Goal: Complete application form

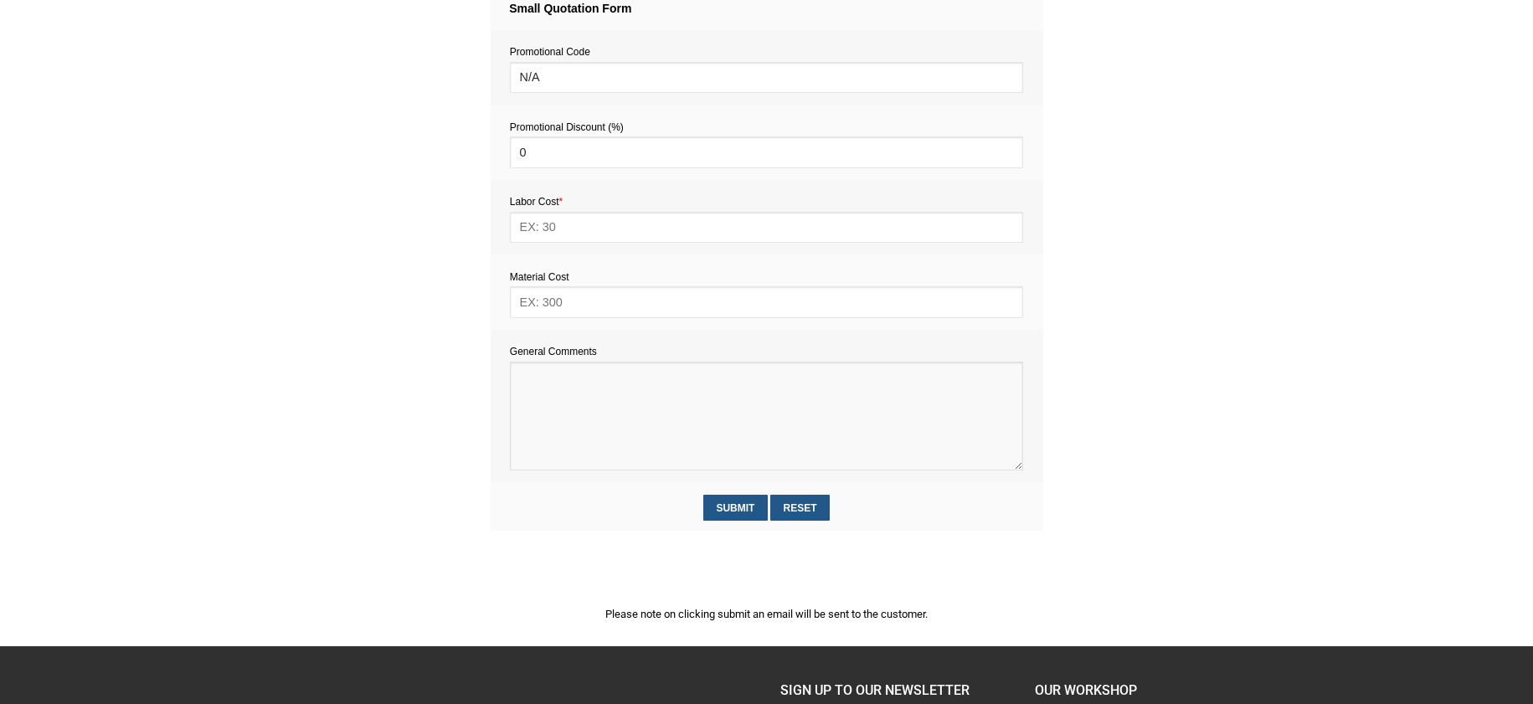
click at [550, 379] on textarea at bounding box center [766, 416] width 513 height 109
paste textarea "Estimate provision for a professional handyman (service call out and labour) to…"
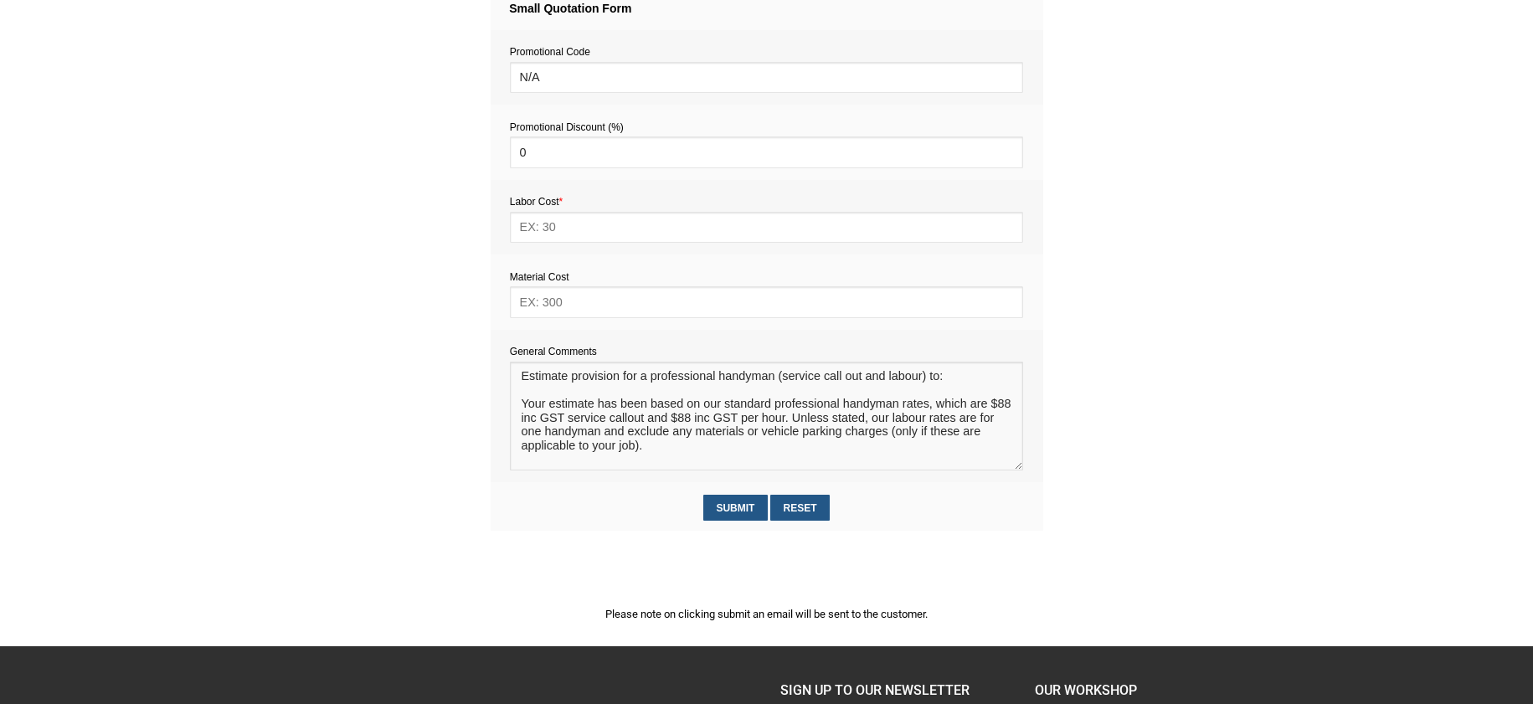
click at [536, 392] on textarea at bounding box center [766, 416] width 513 height 109
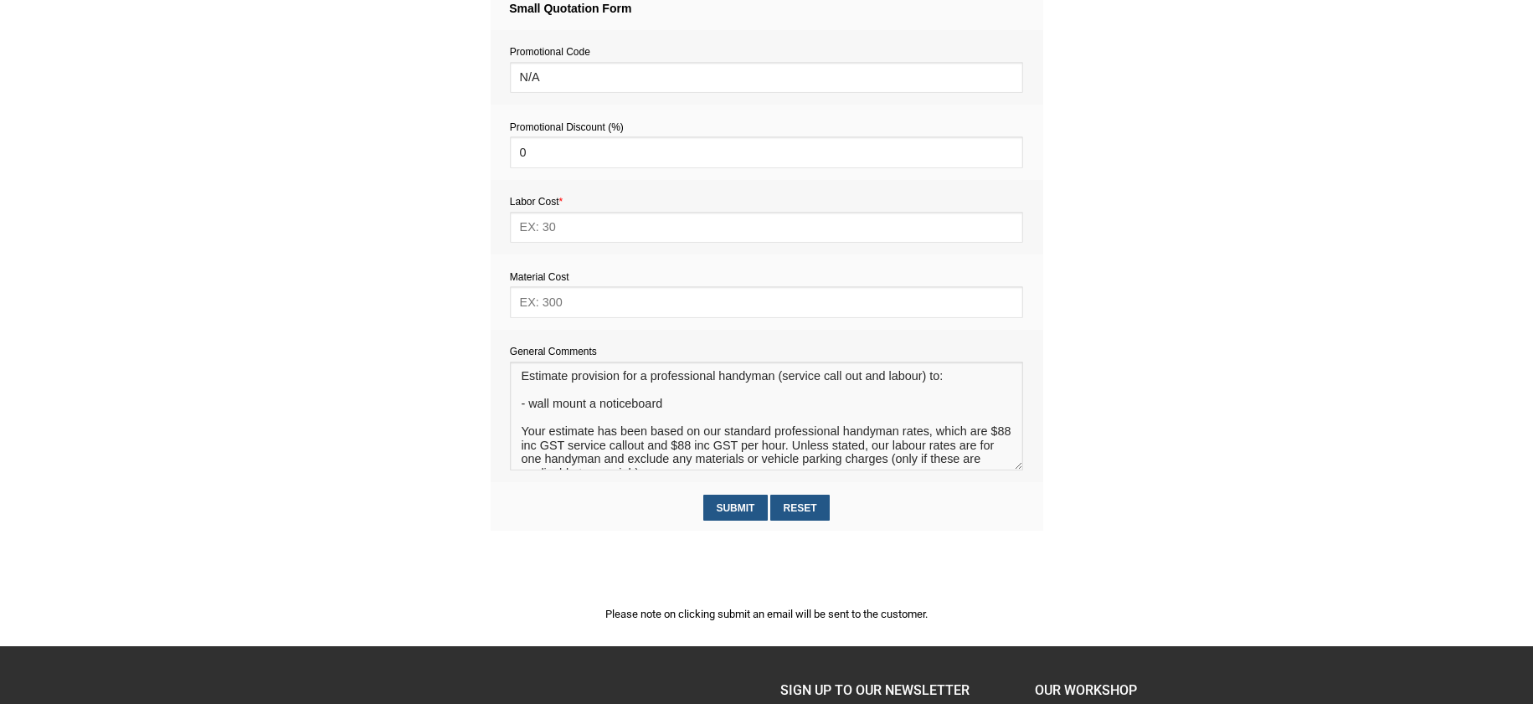
type textarea "Estimate provision for a professional handyman (service call out and labour) to…"
click at [580, 310] on input "text" at bounding box center [766, 301] width 513 height 31
type input "5"
click at [548, 221] on input "text" at bounding box center [766, 227] width 513 height 31
type input "176"
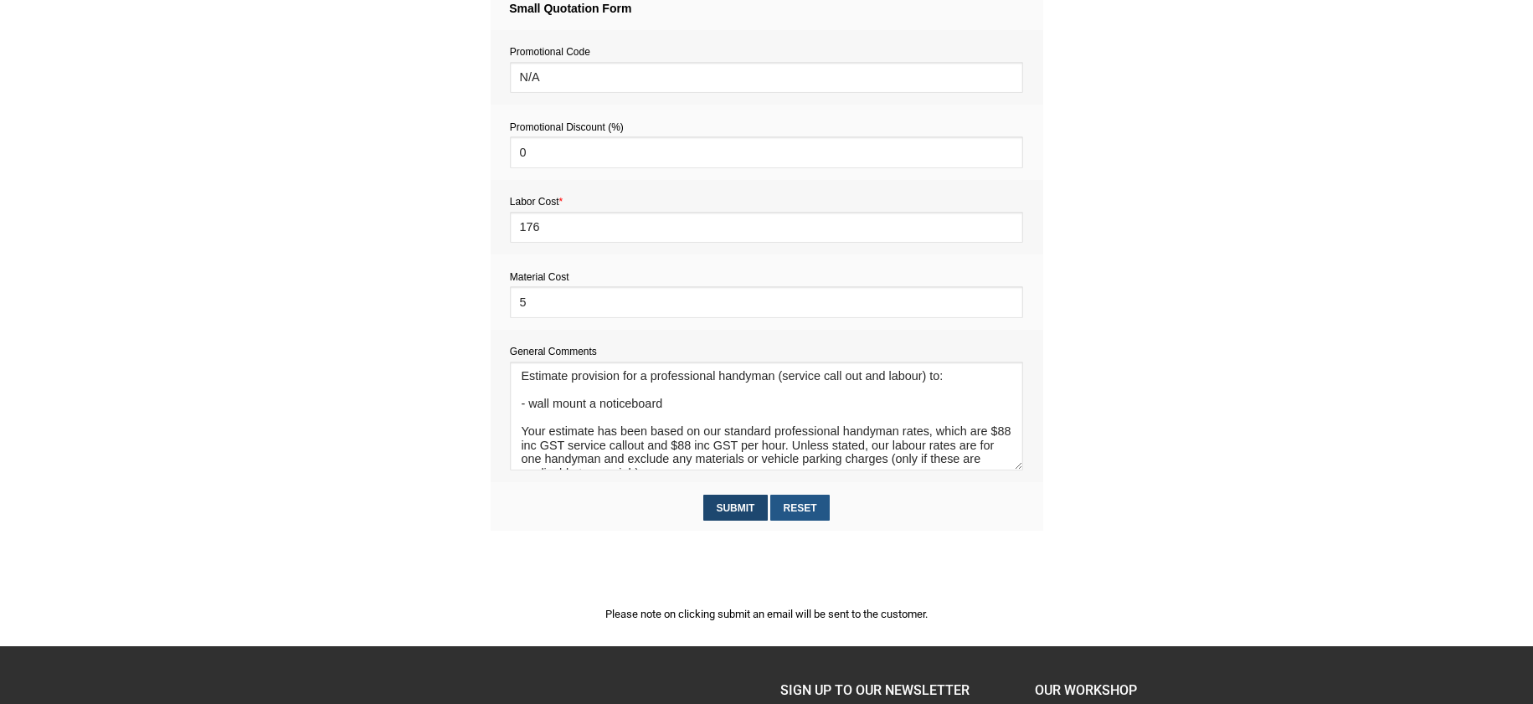
click at [734, 507] on input "Submit" at bounding box center [735, 508] width 64 height 26
